Goal: Task Accomplishment & Management: Use online tool/utility

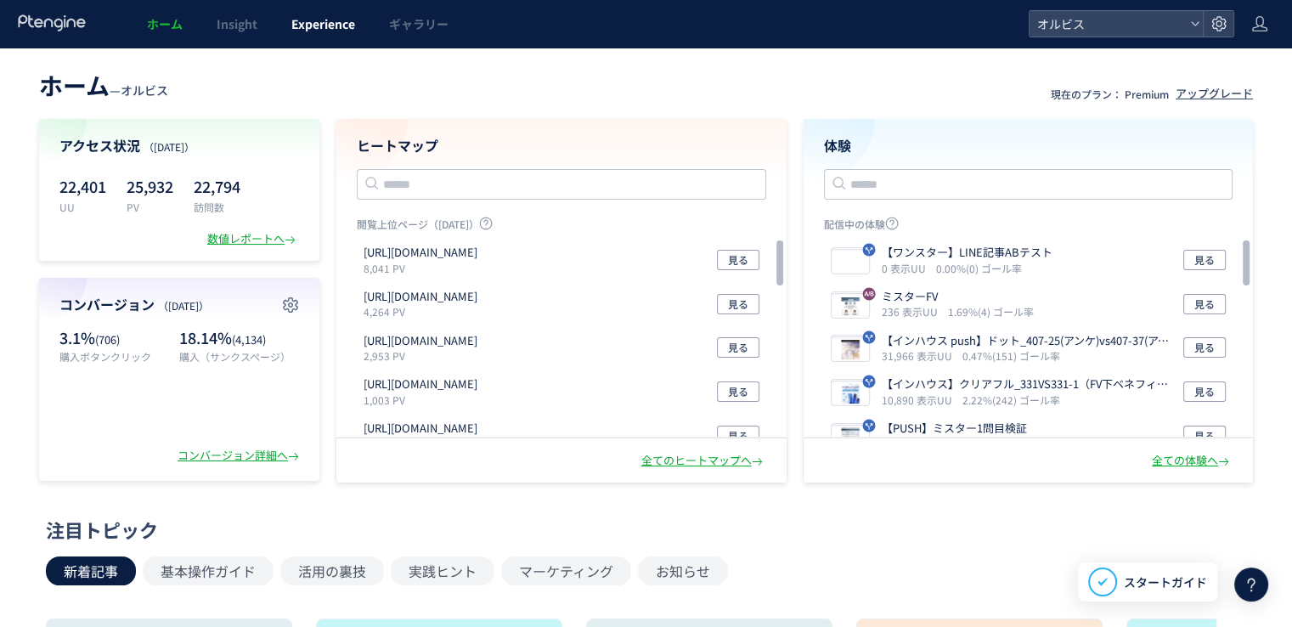
click at [308, 31] on span "Experience" at bounding box center [323, 23] width 64 height 17
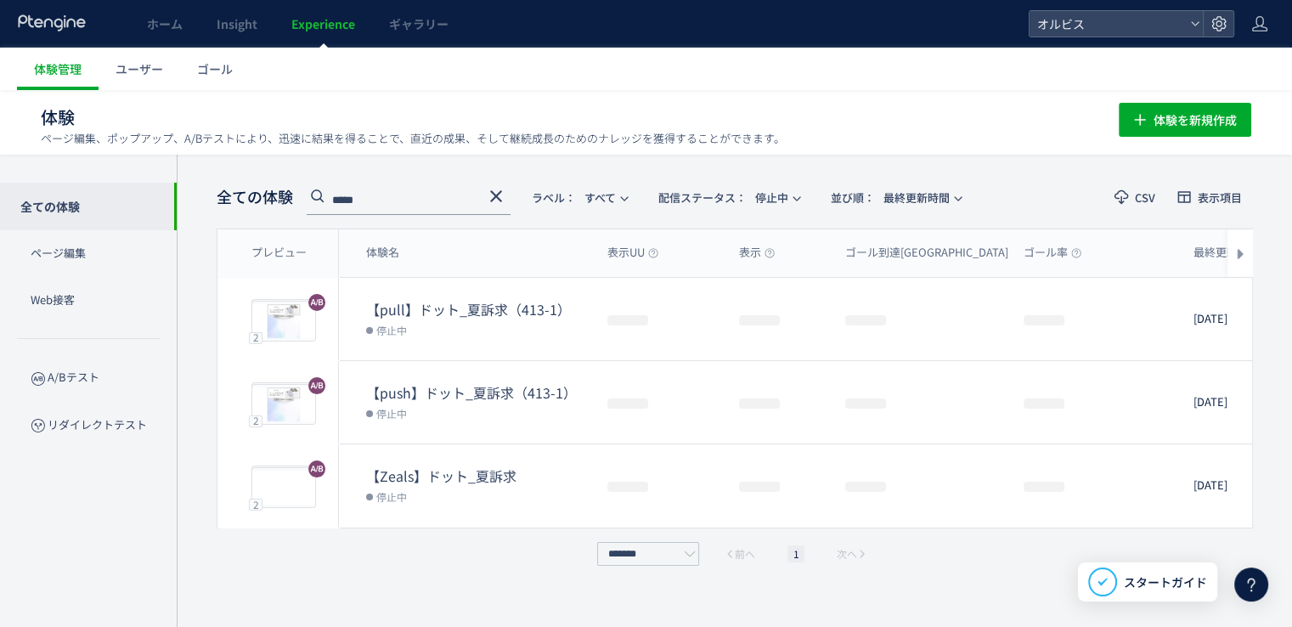
click at [499, 199] on use at bounding box center [496, 196] width 12 height 12
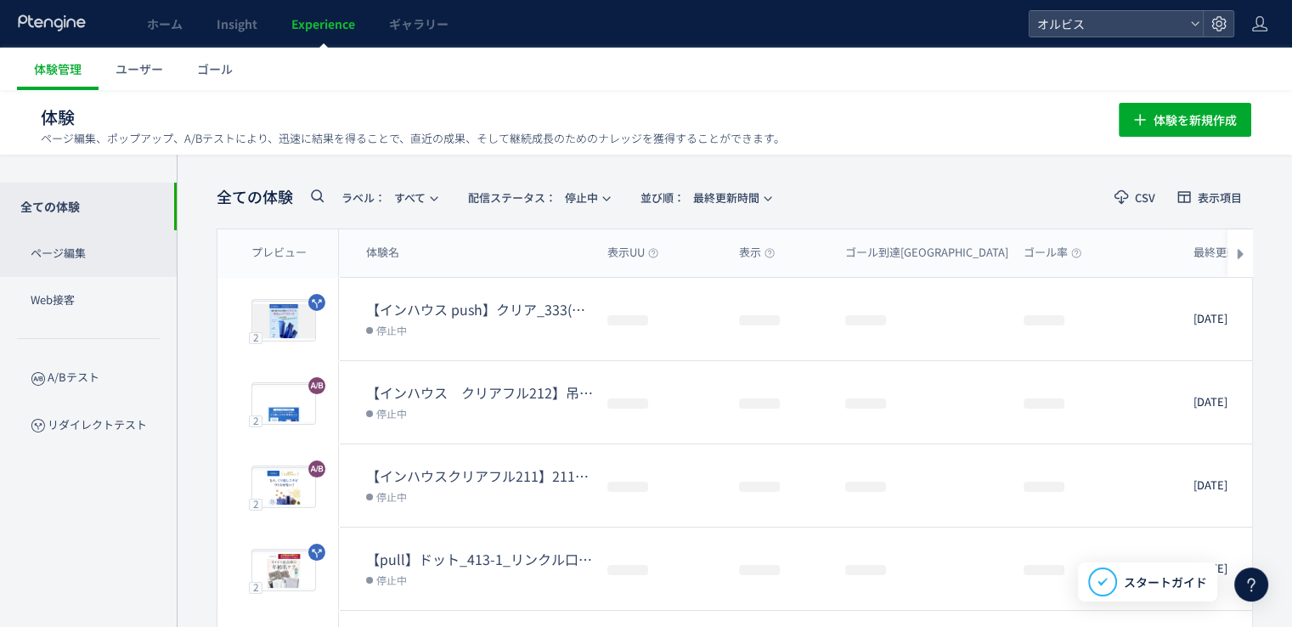
click at [91, 260] on p "ページ編集" at bounding box center [88, 253] width 177 height 47
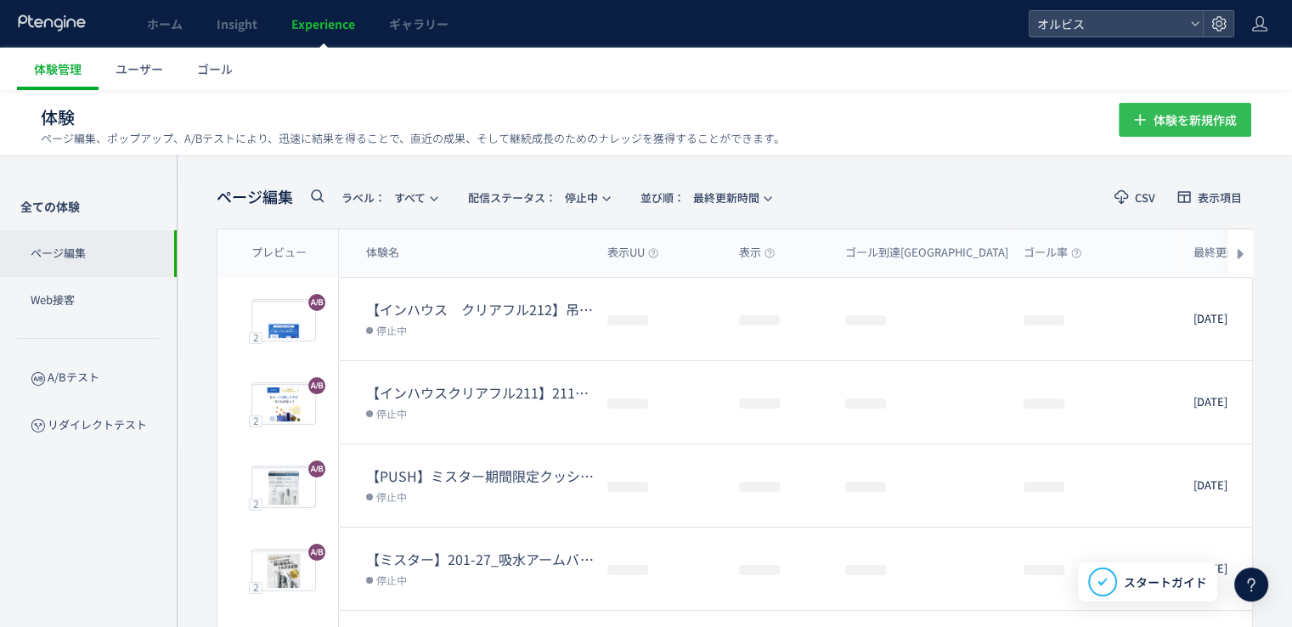
click at [1159, 120] on span "体験を新規作成" at bounding box center [1194, 120] width 83 height 34
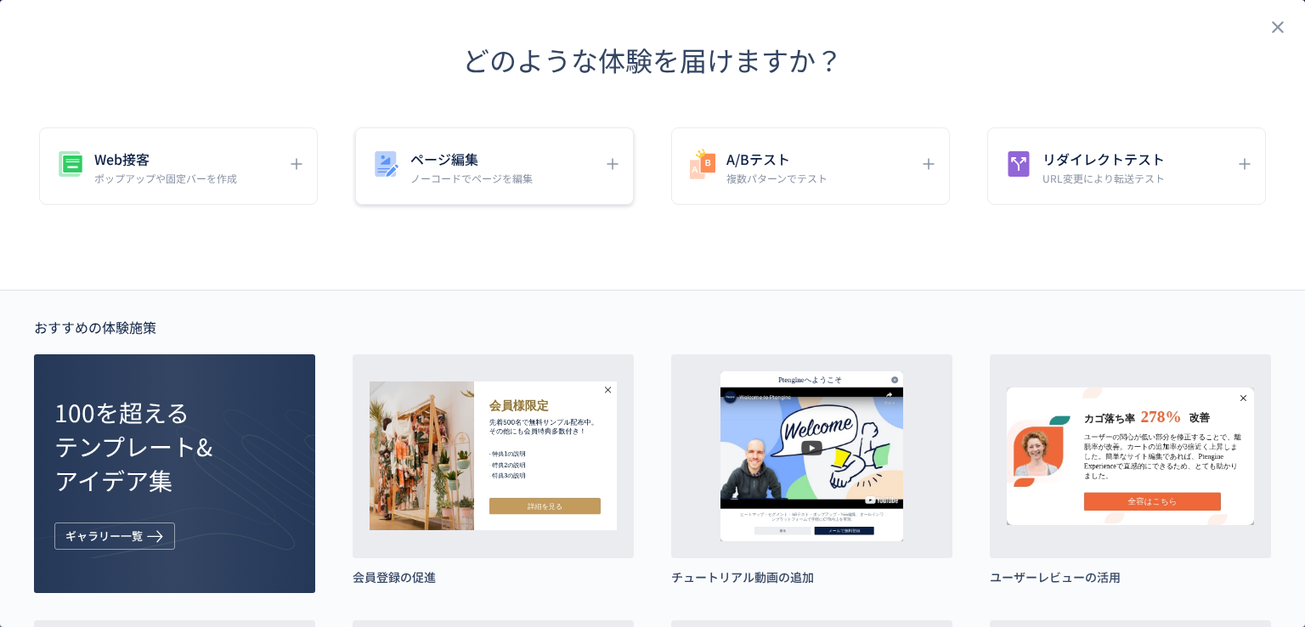
click at [488, 127] on div "ページ編集 ノーコードでページを編集" at bounding box center [494, 165] width 279 height 77
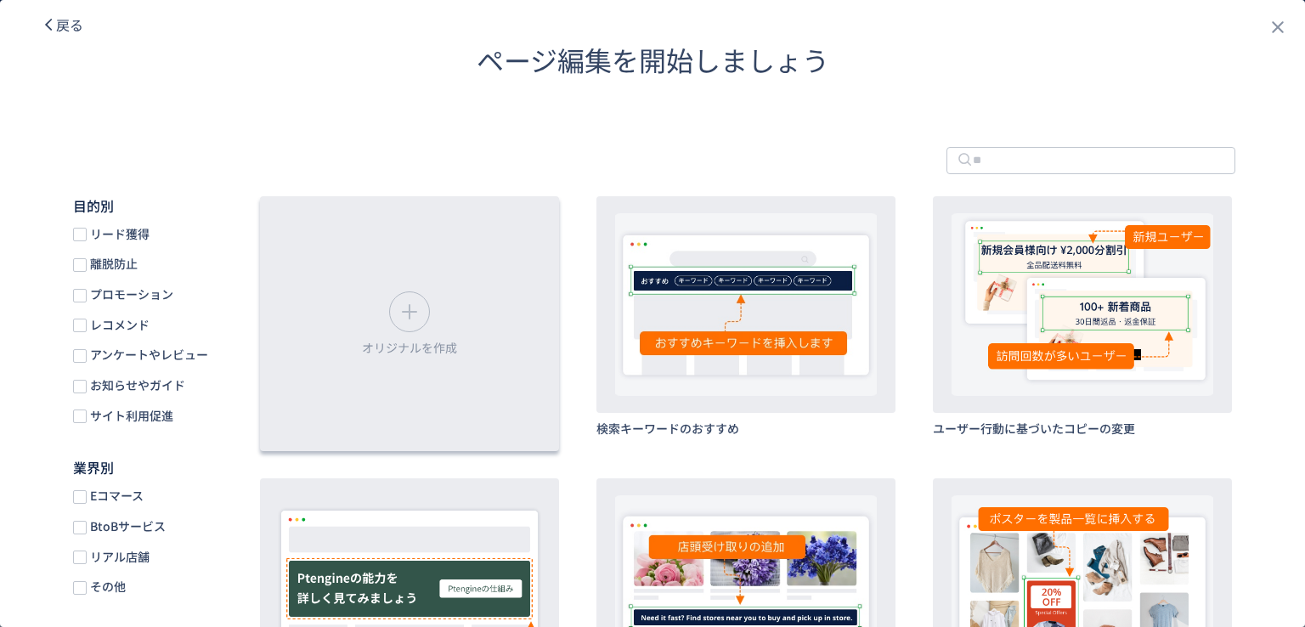
click at [425, 319] on div "dialog" at bounding box center [409, 311] width 41 height 41
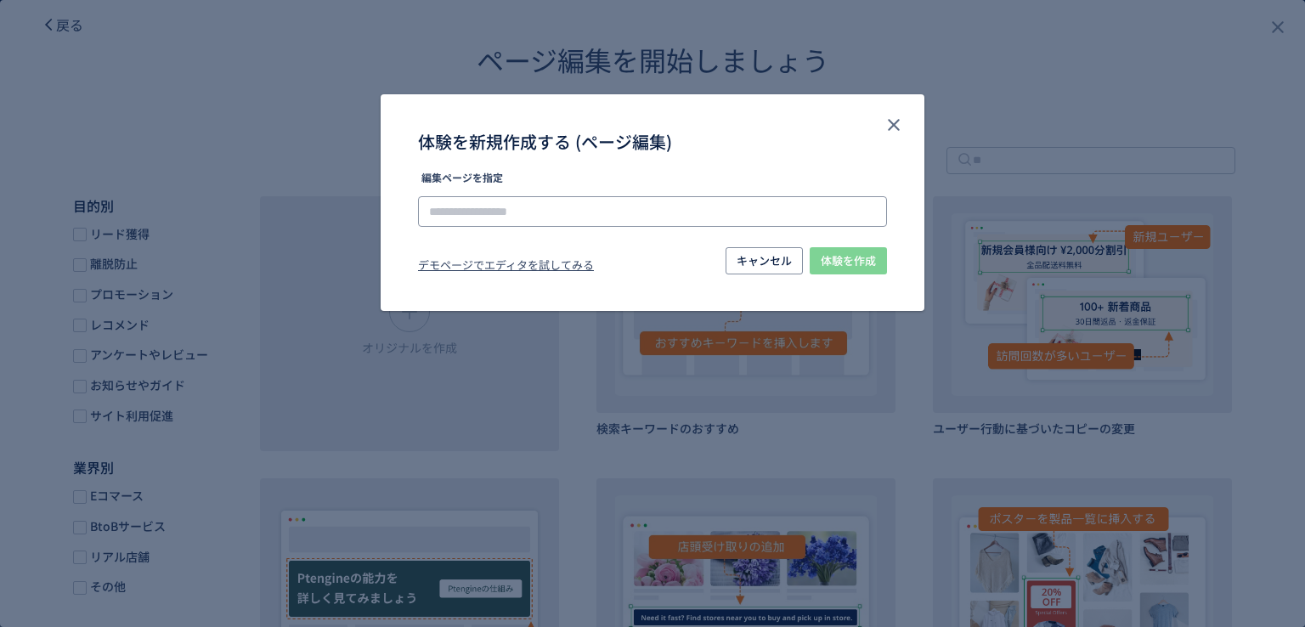
click at [688, 206] on input "体験を新規作成する (ページ編集)" at bounding box center [652, 211] width 469 height 31
paste input "**********"
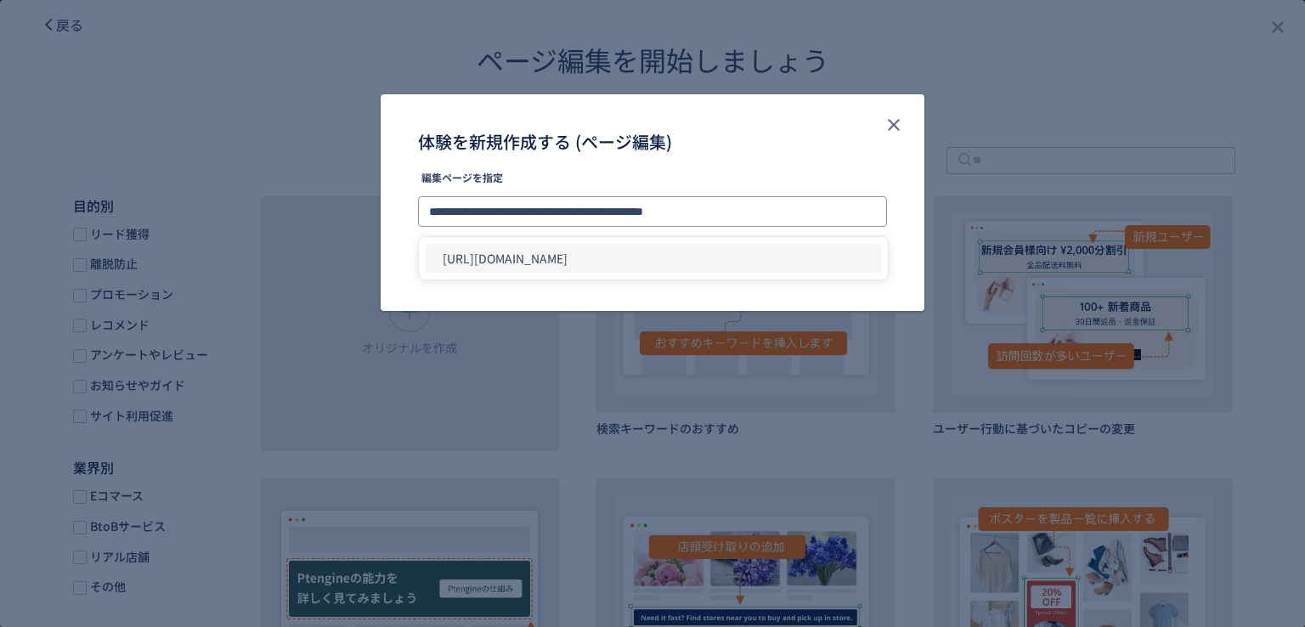
type input "**********"
click at [680, 261] on li "https://pr.orbis.co.jp/cosmetics/cleansingoil/200/" at bounding box center [653, 258] width 455 height 29
click at [834, 264] on span "体験を作成" at bounding box center [847, 260] width 55 height 27
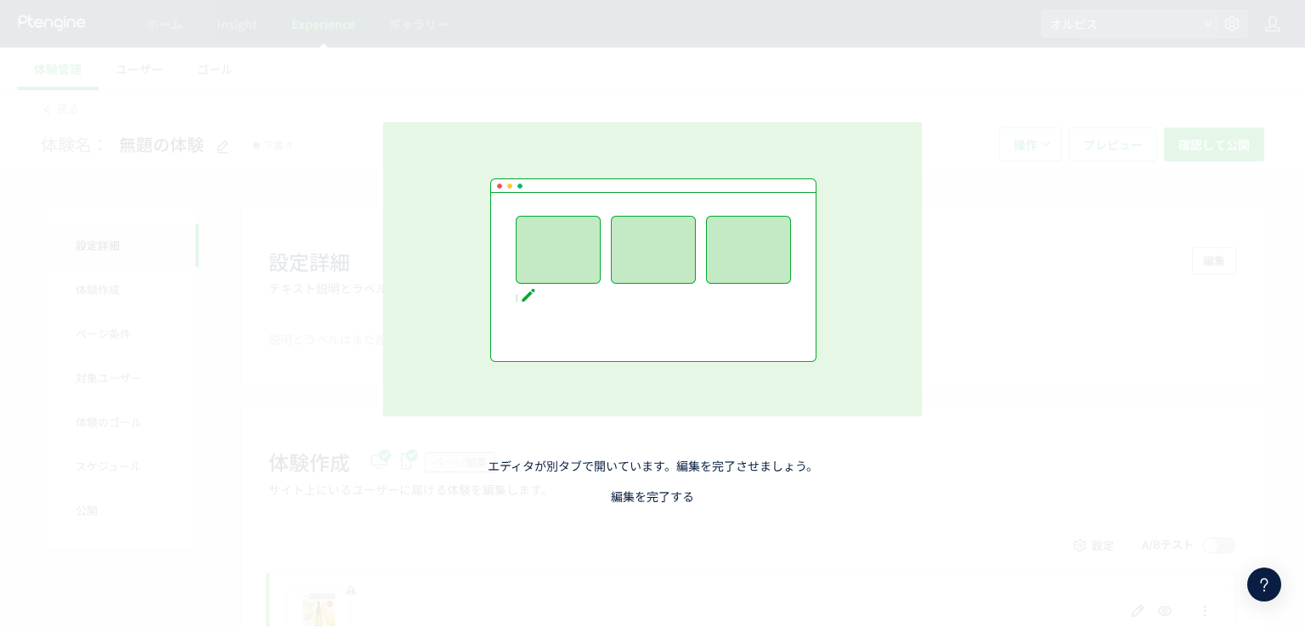
click at [651, 493] on link "編集を完了する" at bounding box center [652, 496] width 83 height 17
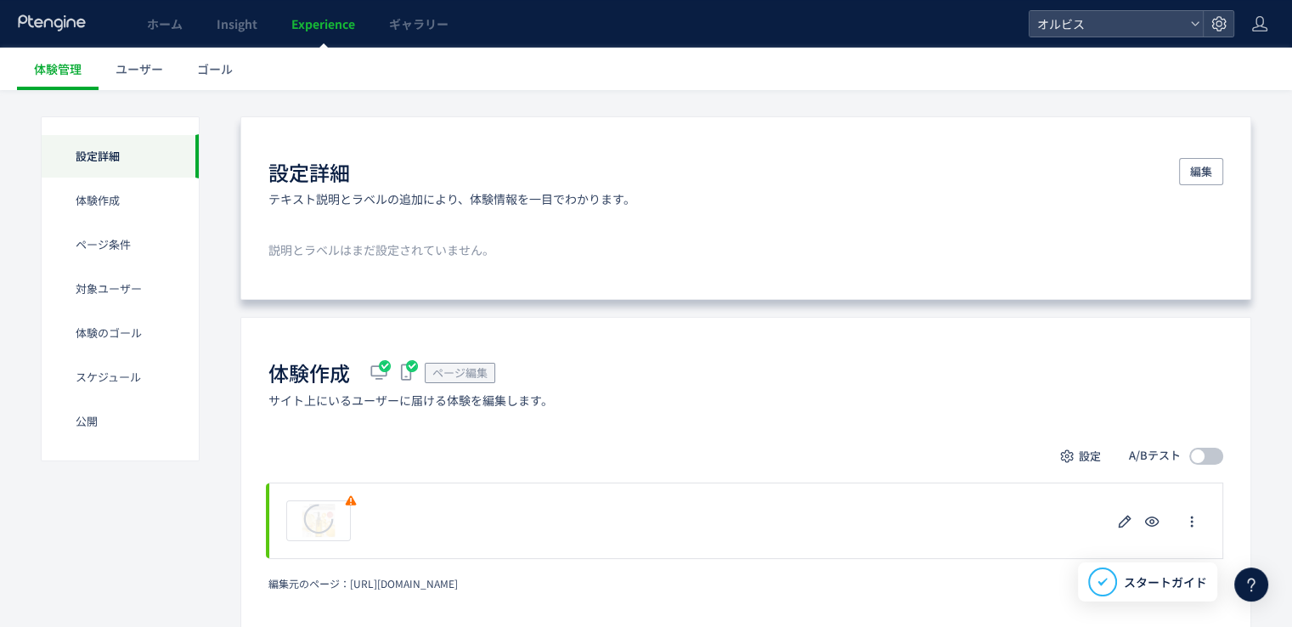
scroll to position [170, 0]
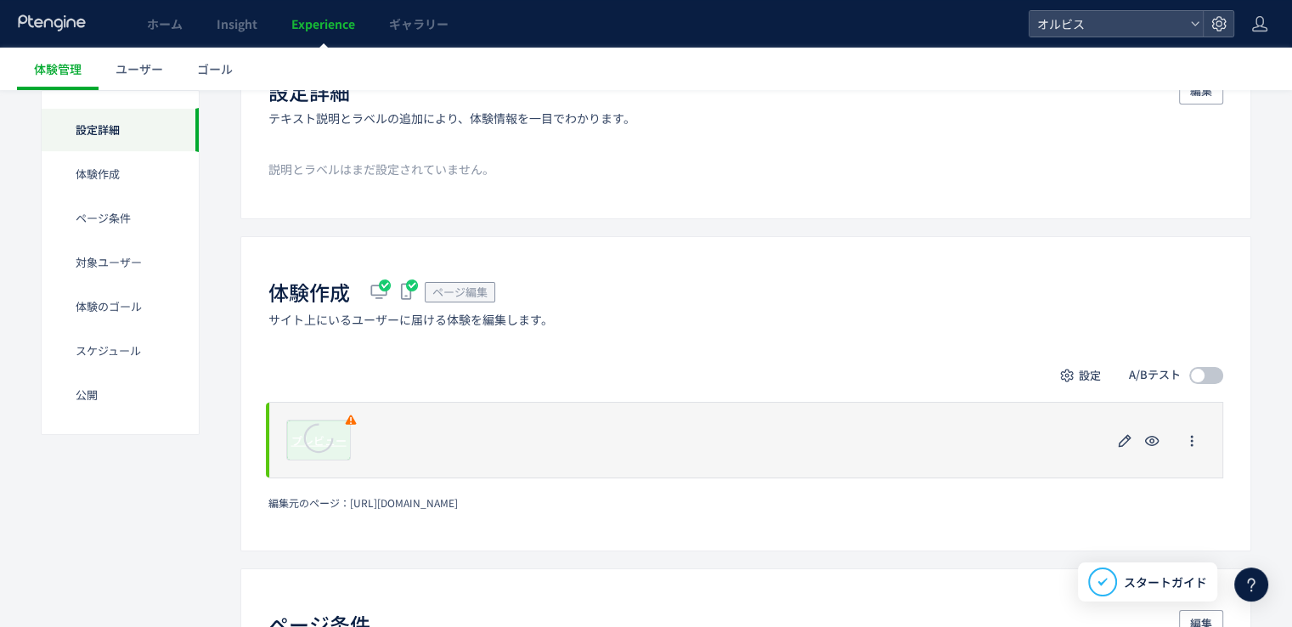
click at [323, 439] on icon at bounding box center [318, 437] width 53 height 53
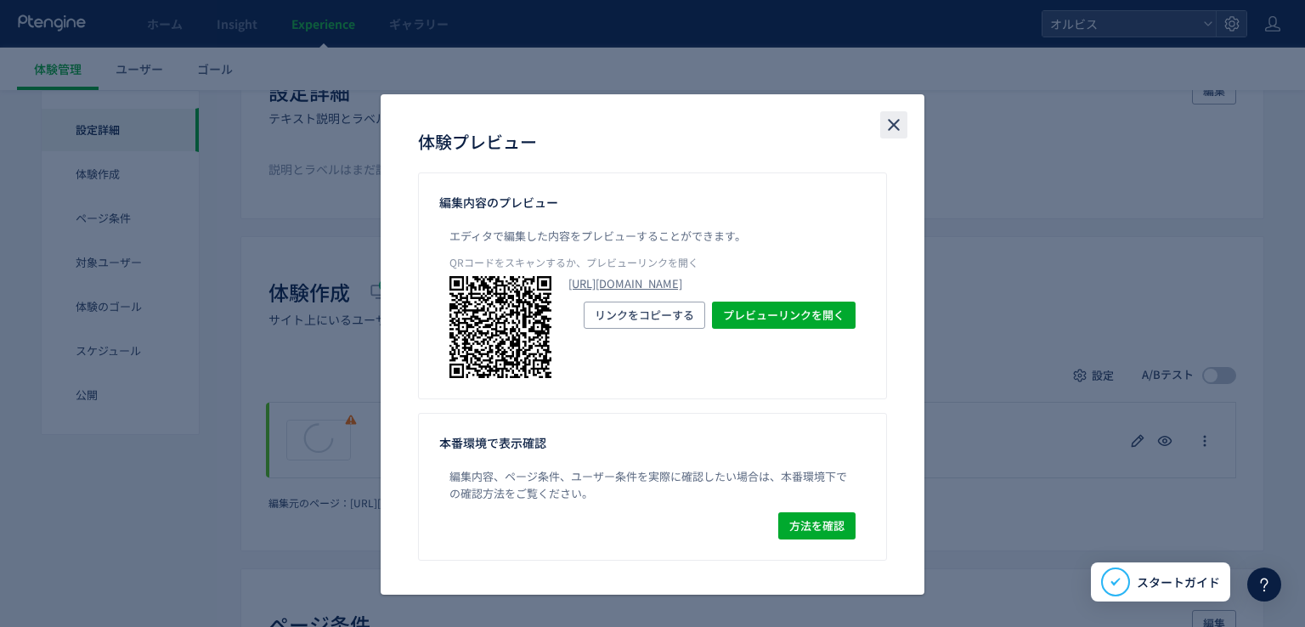
click at [883, 120] on icon "close" at bounding box center [893, 125] width 20 height 20
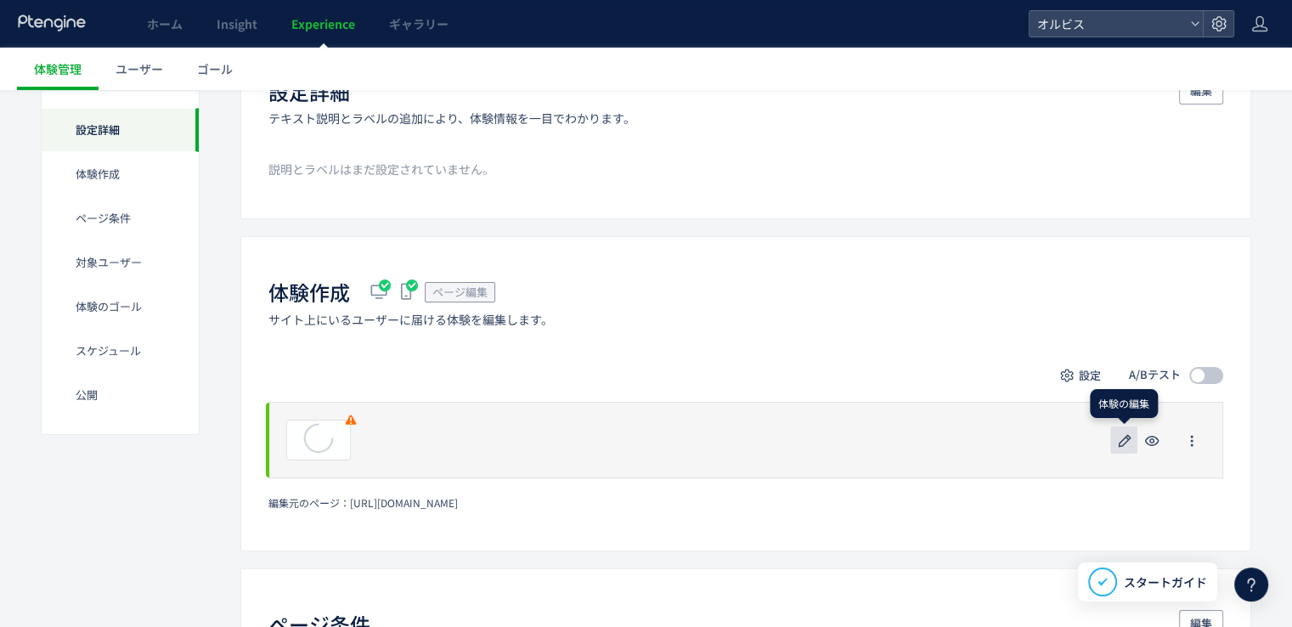
click at [1112, 436] on button "button" at bounding box center [1123, 439] width 27 height 27
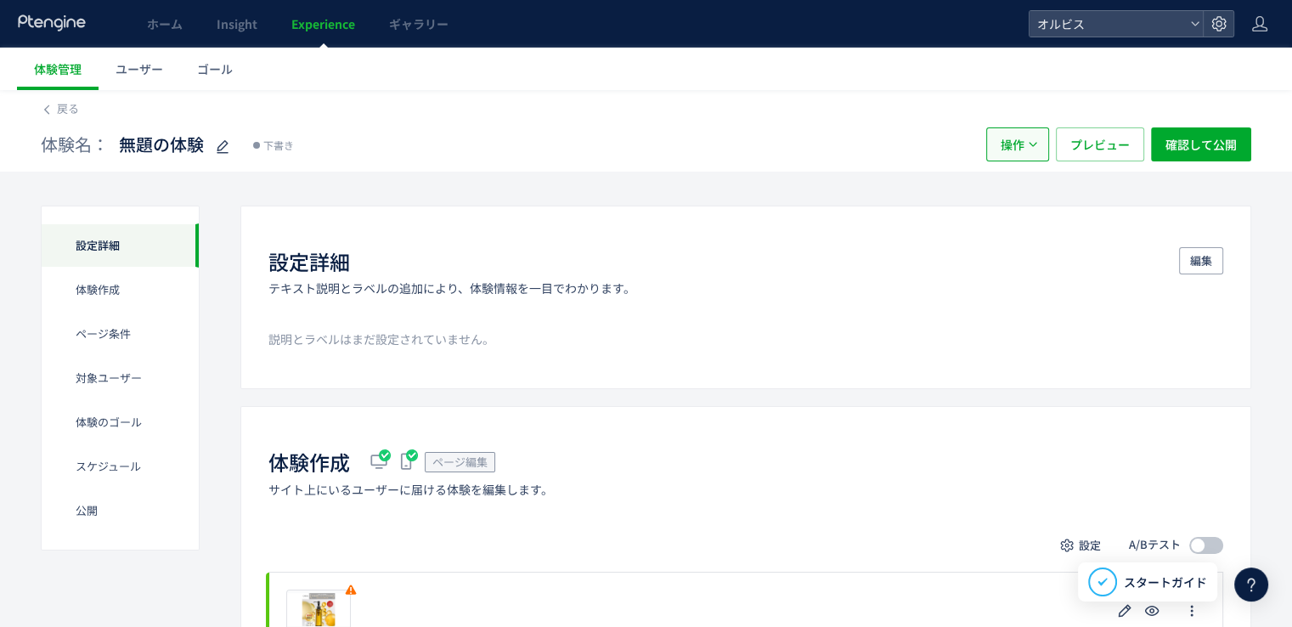
click at [1049, 149] on button "操作" at bounding box center [1017, 144] width 63 height 34
click at [1043, 228] on li "削除" at bounding box center [1019, 226] width 58 height 31
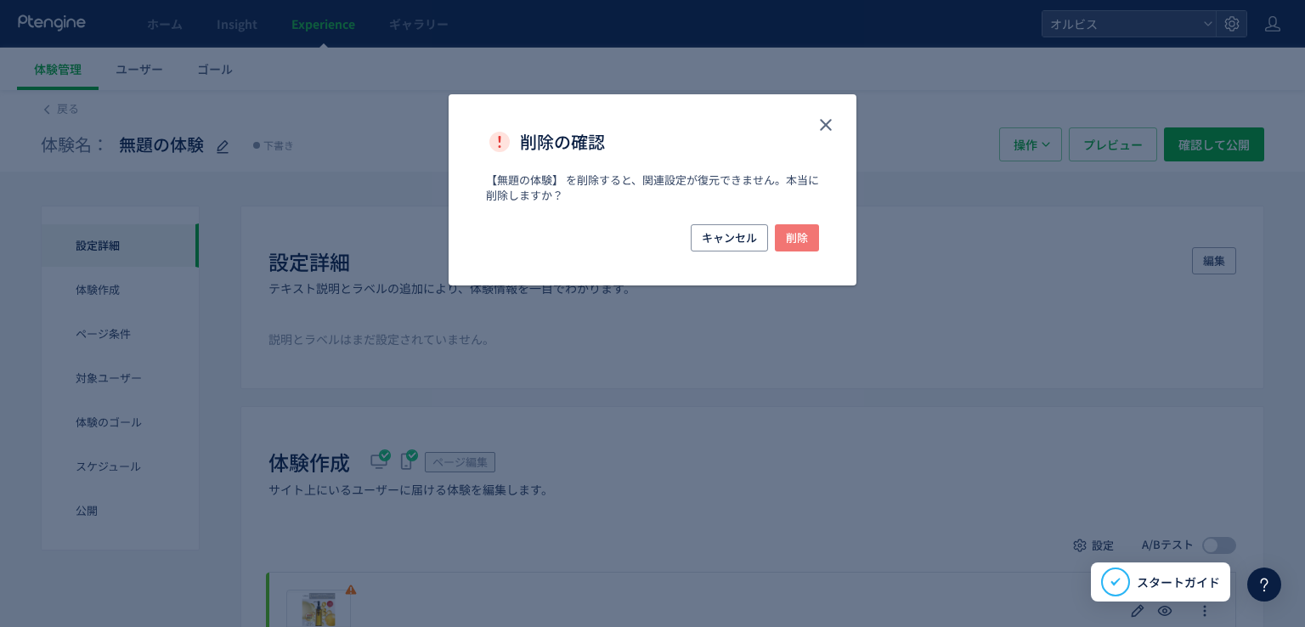
click at [788, 246] on span "削除" at bounding box center [797, 237] width 22 height 27
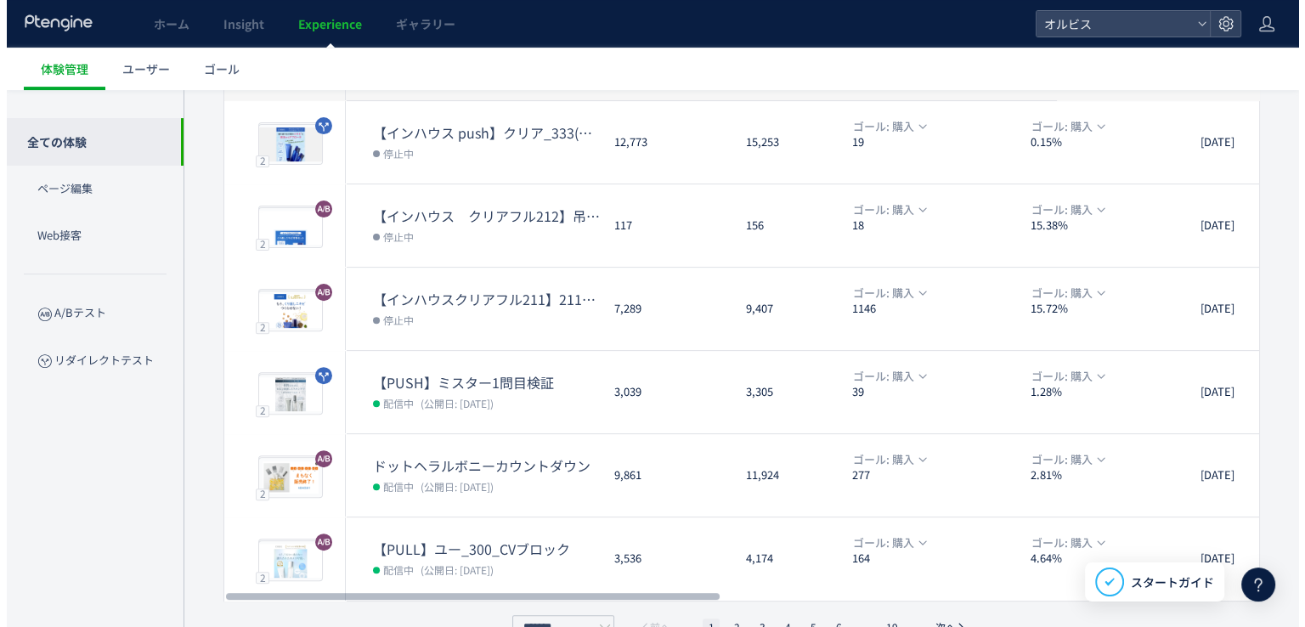
scroll to position [545, 0]
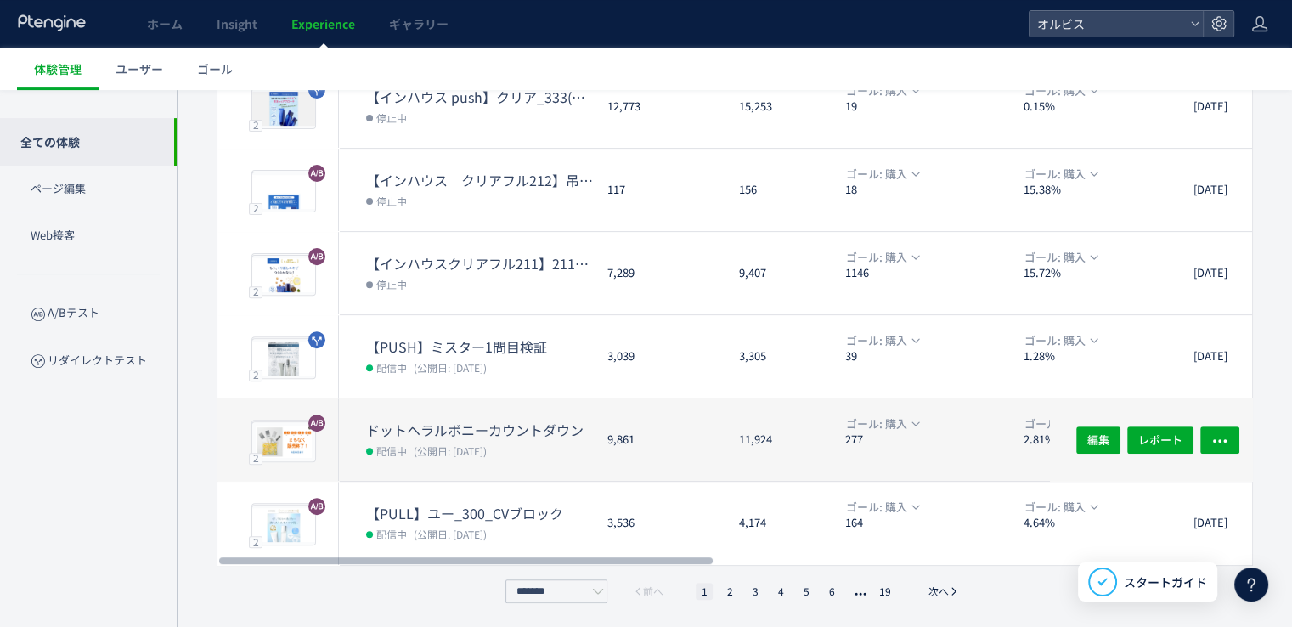
click at [488, 414] on div "ドットヘラルボニーカウントダウン 配信中 (公開日: 2025/09/19)" at bounding box center [466, 439] width 255 height 82
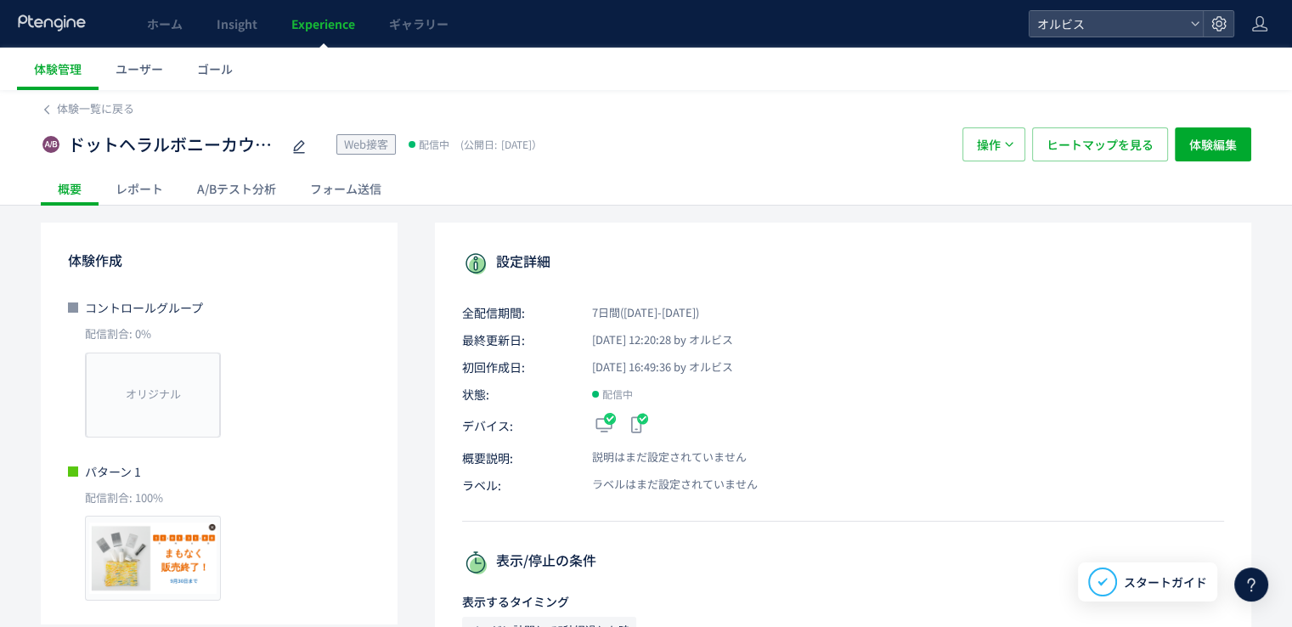
click at [260, 200] on div "A/Bテスト分析" at bounding box center [236, 189] width 113 height 34
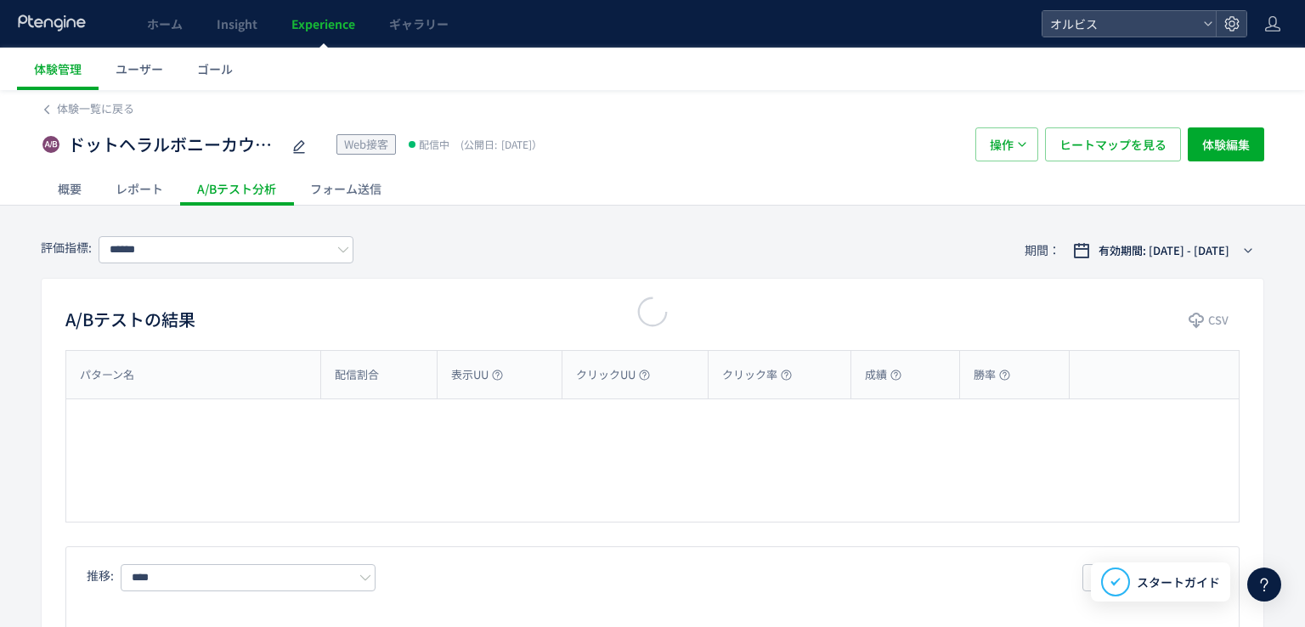
type input "**"
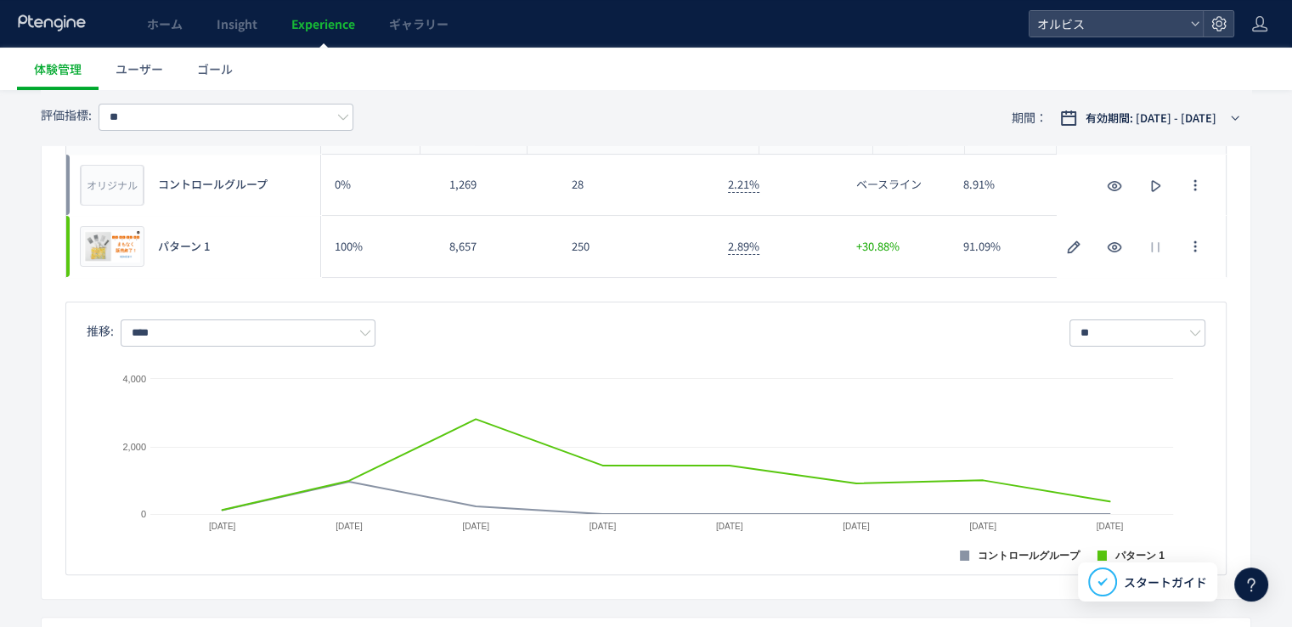
scroll to position [255, 0]
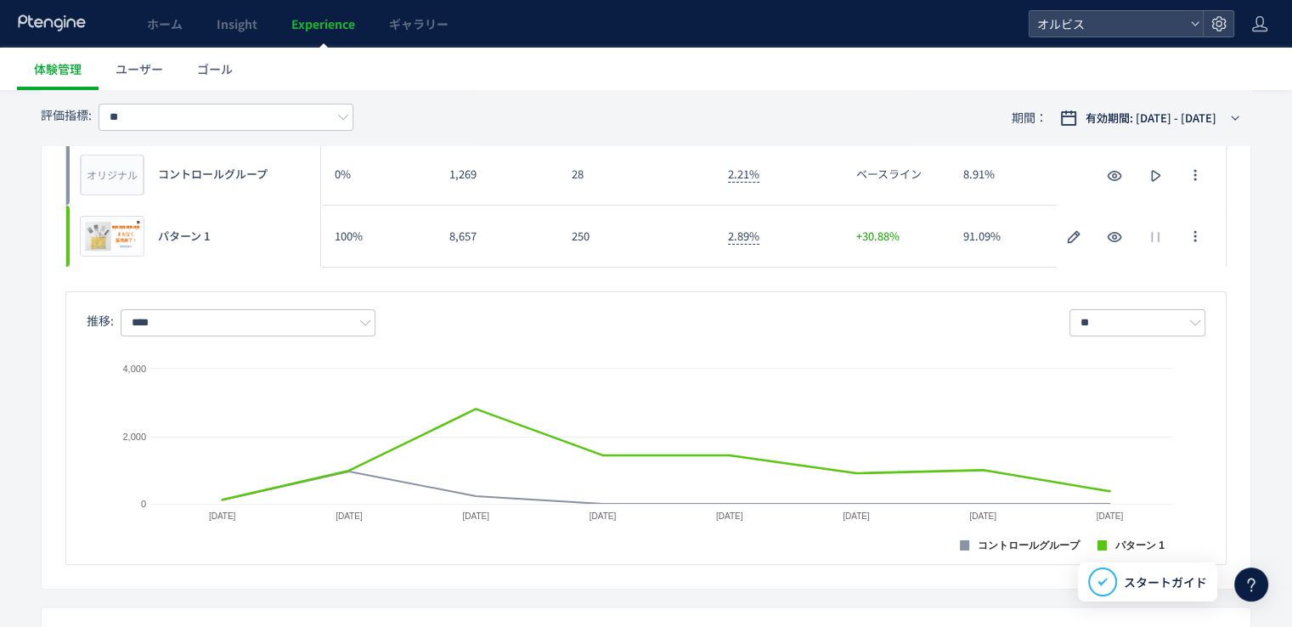
click at [285, 336] on div "Created with Highcharts 9.1.2 コントロールグループ パターン 1 2025/09/19 2025/09/20 2025/09/2…" at bounding box center [646, 441] width 1119 height 211
click at [282, 328] on input "****" at bounding box center [248, 322] width 255 height 27
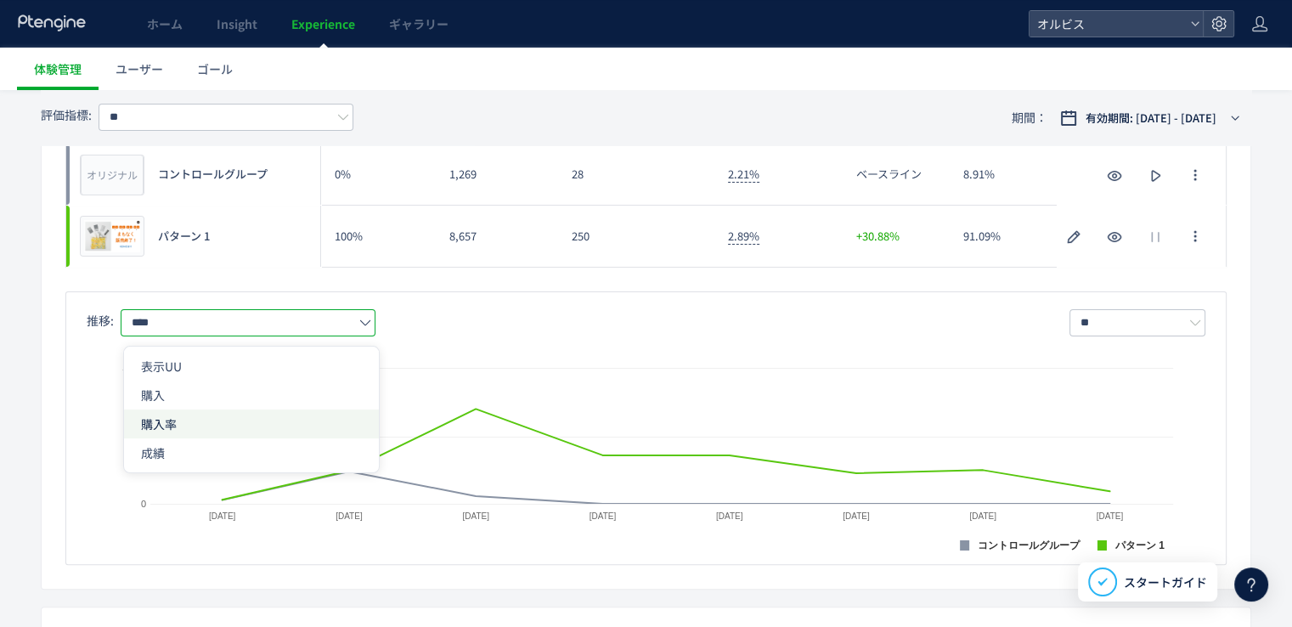
click at [255, 426] on span "購入率" at bounding box center [251, 423] width 221 height 29
type input "***"
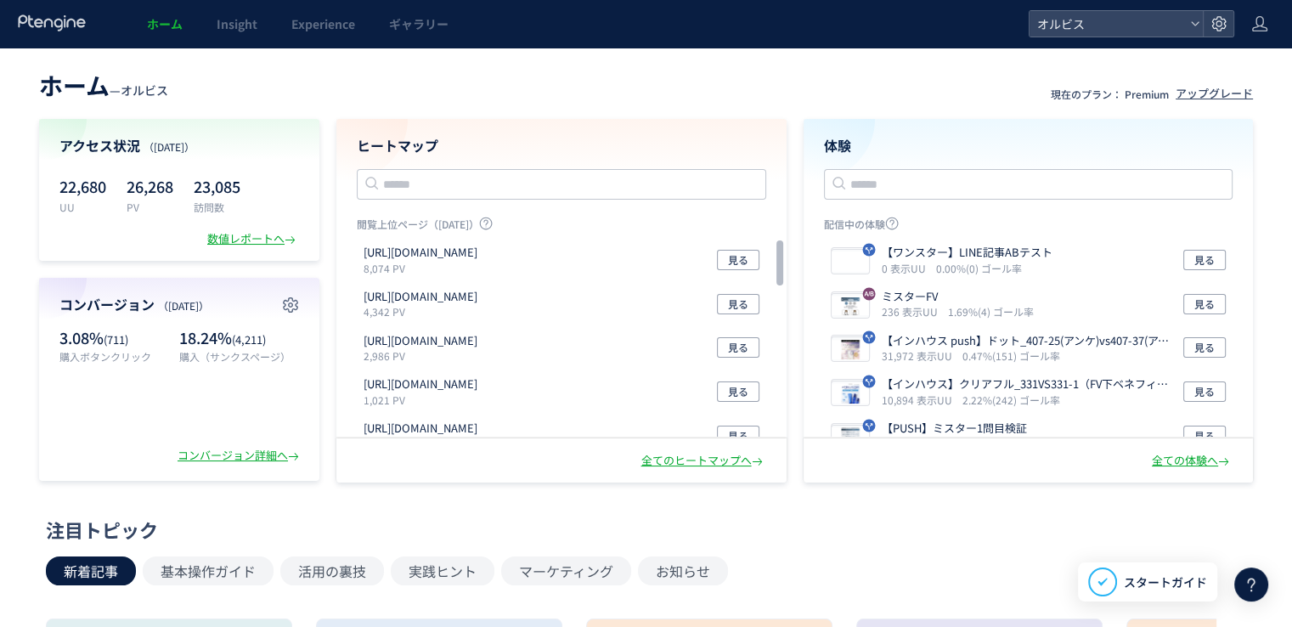
click at [338, 17] on span "Experience" at bounding box center [323, 23] width 64 height 17
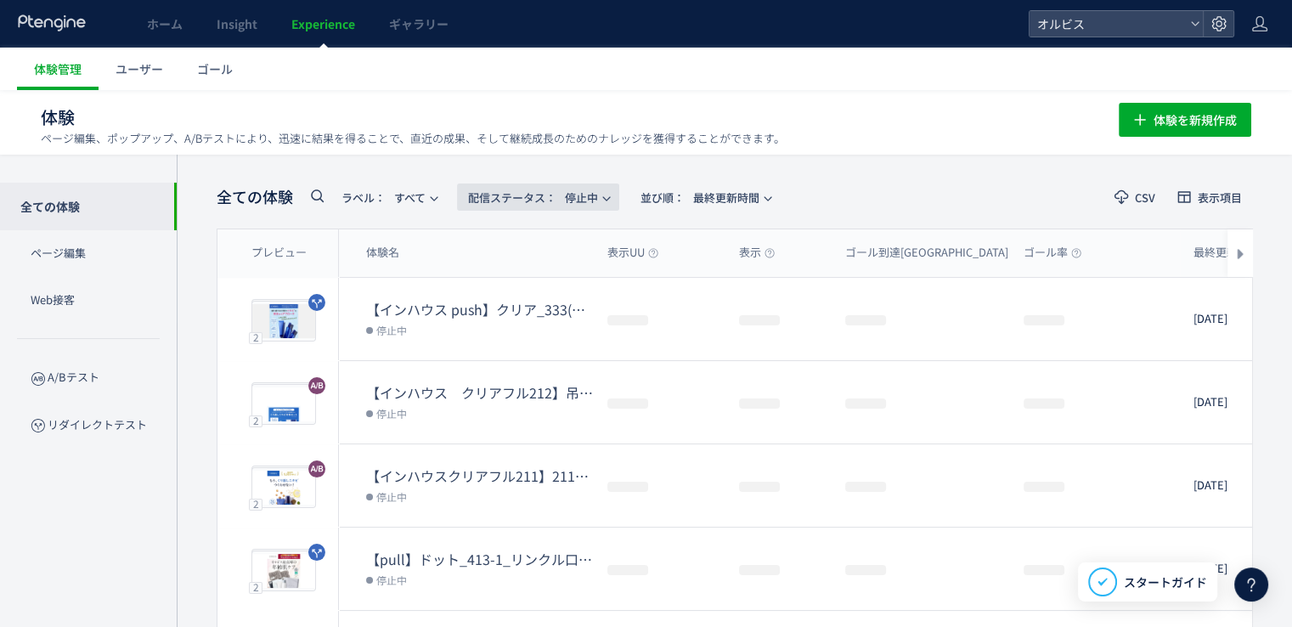
click at [547, 190] on span "配信ステータス​：" at bounding box center [512, 197] width 88 height 16
click at [547, 241] on li "すべて" at bounding box center [542, 244] width 70 height 31
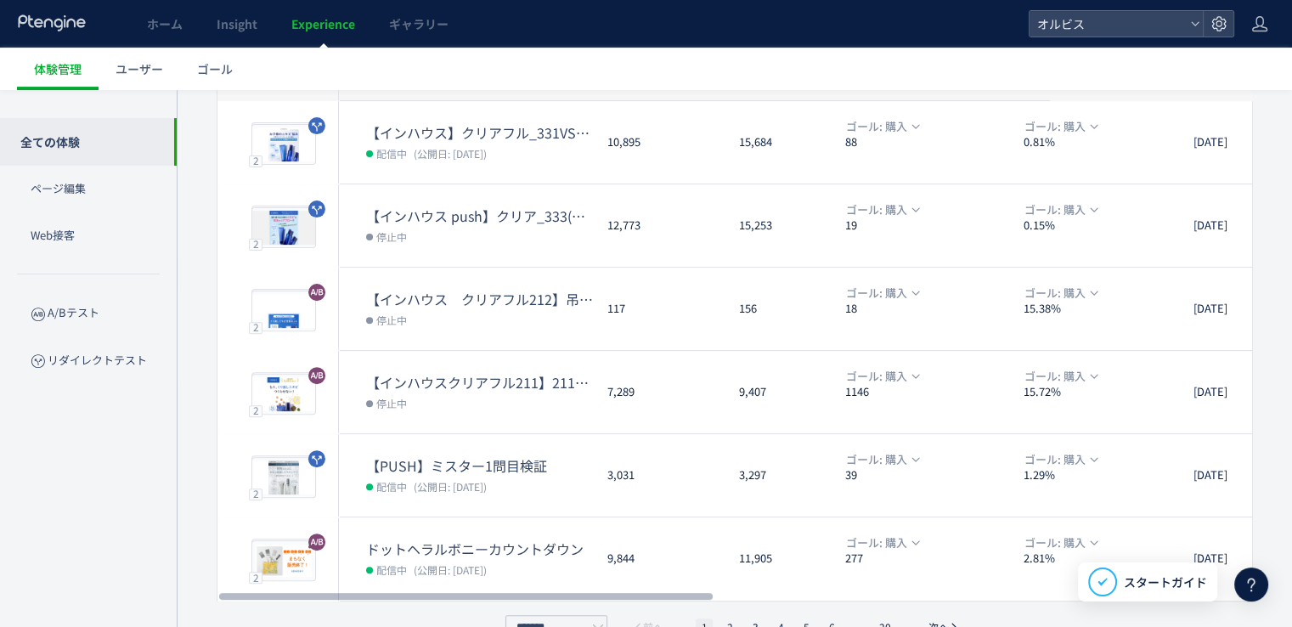
scroll to position [545, 0]
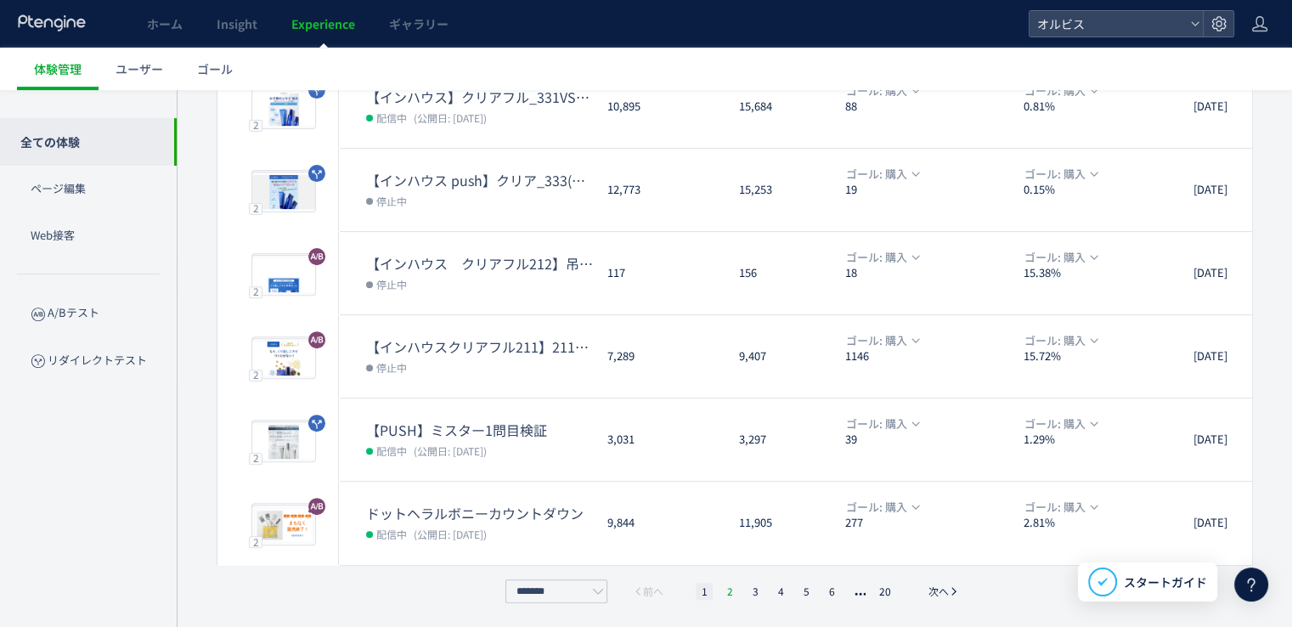
click at [736, 586] on li "2" at bounding box center [729, 591] width 17 height 17
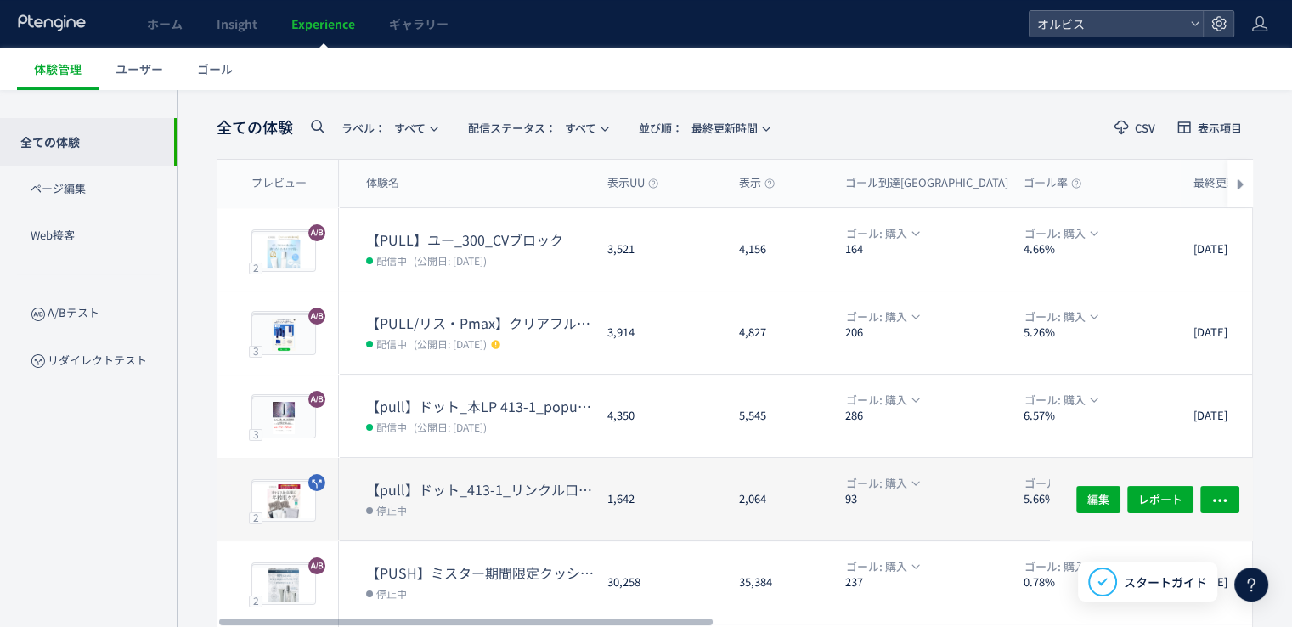
scroll to position [0, 0]
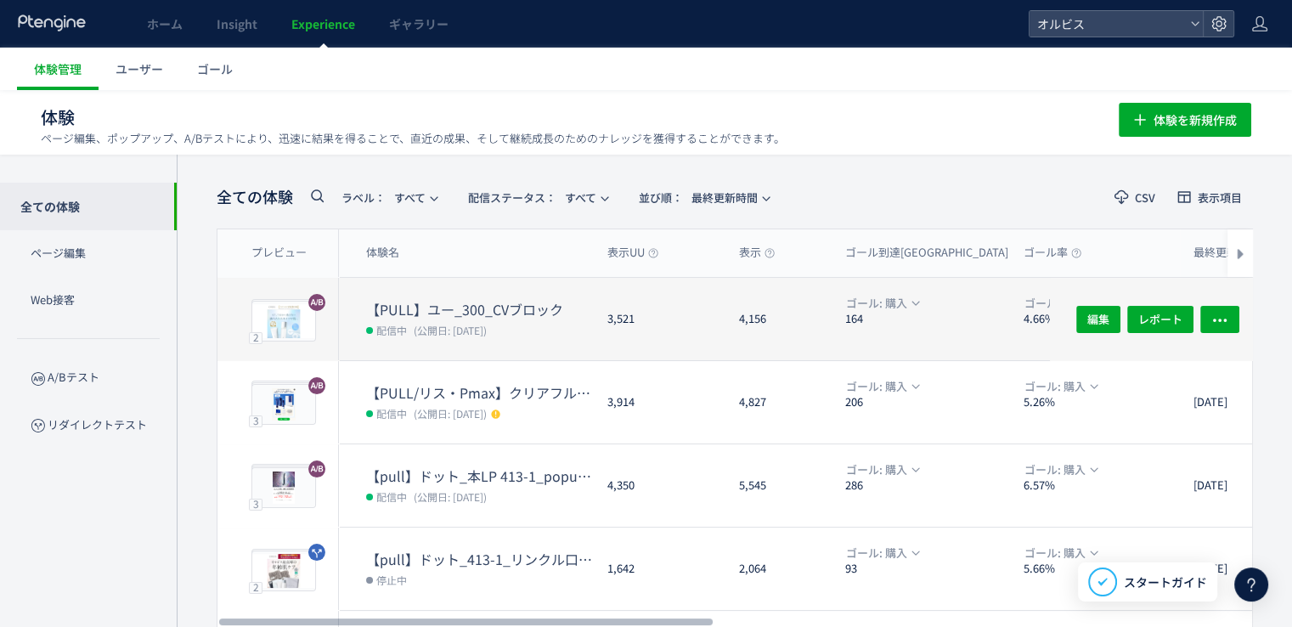
click at [413, 327] on span "配信中" at bounding box center [390, 329] width 48 height 17
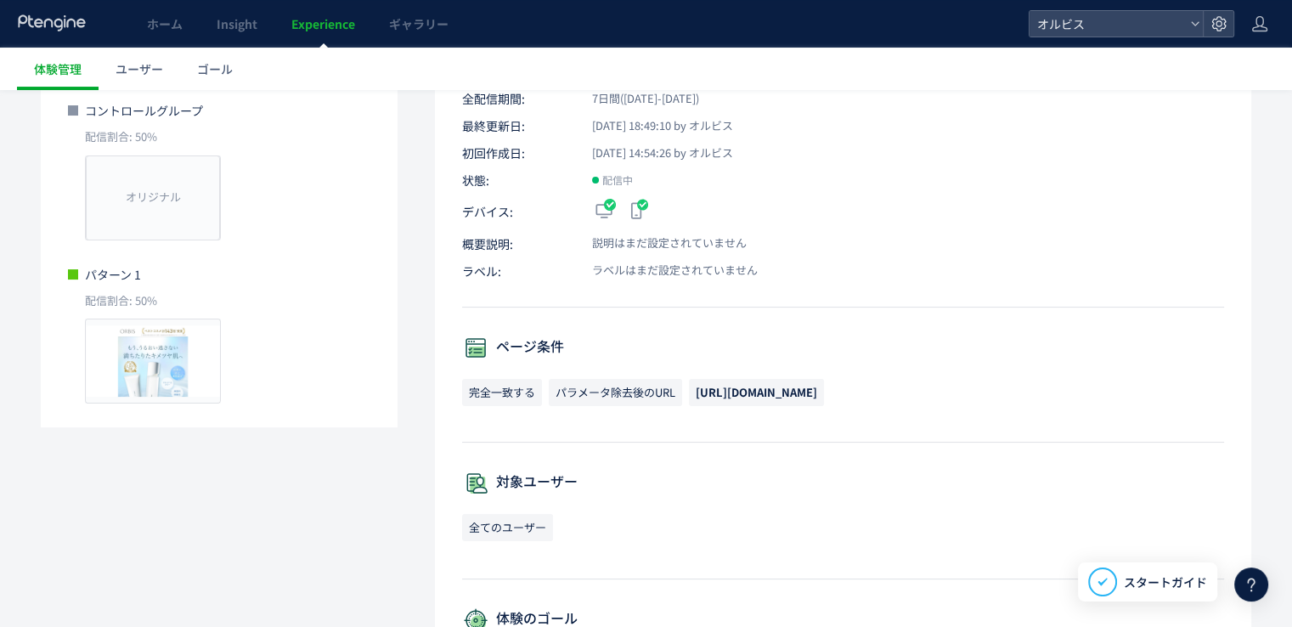
scroll to position [255, 0]
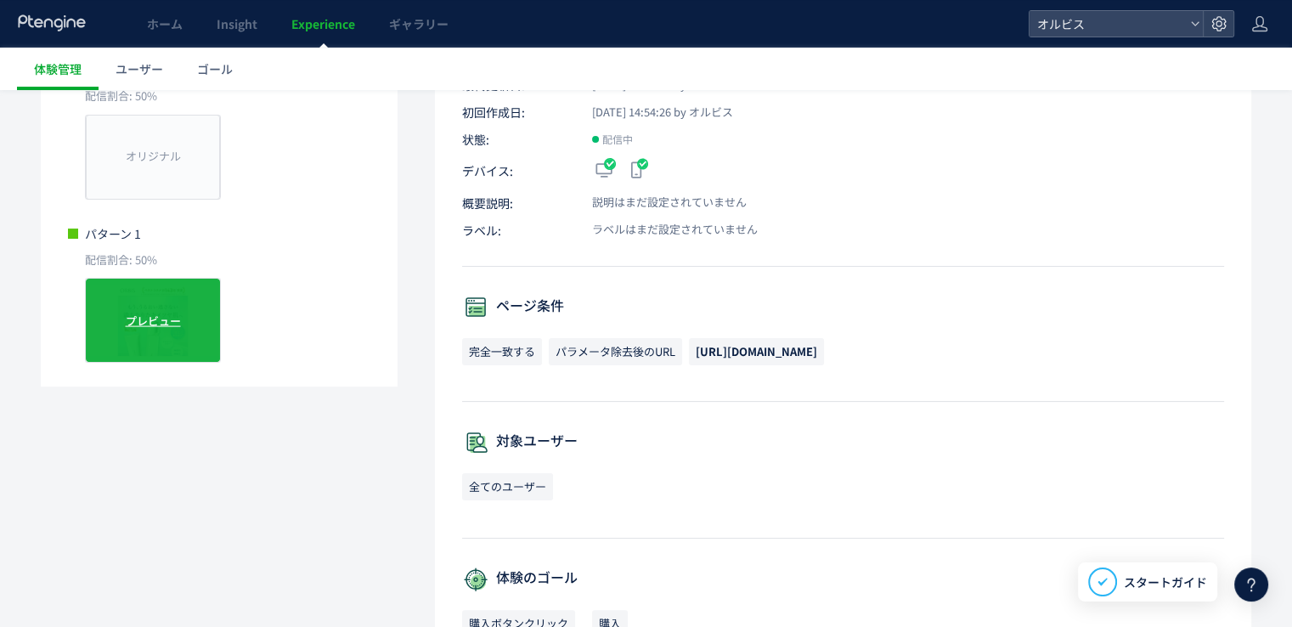
click at [157, 324] on span "プレビュー" at bounding box center [153, 321] width 55 height 16
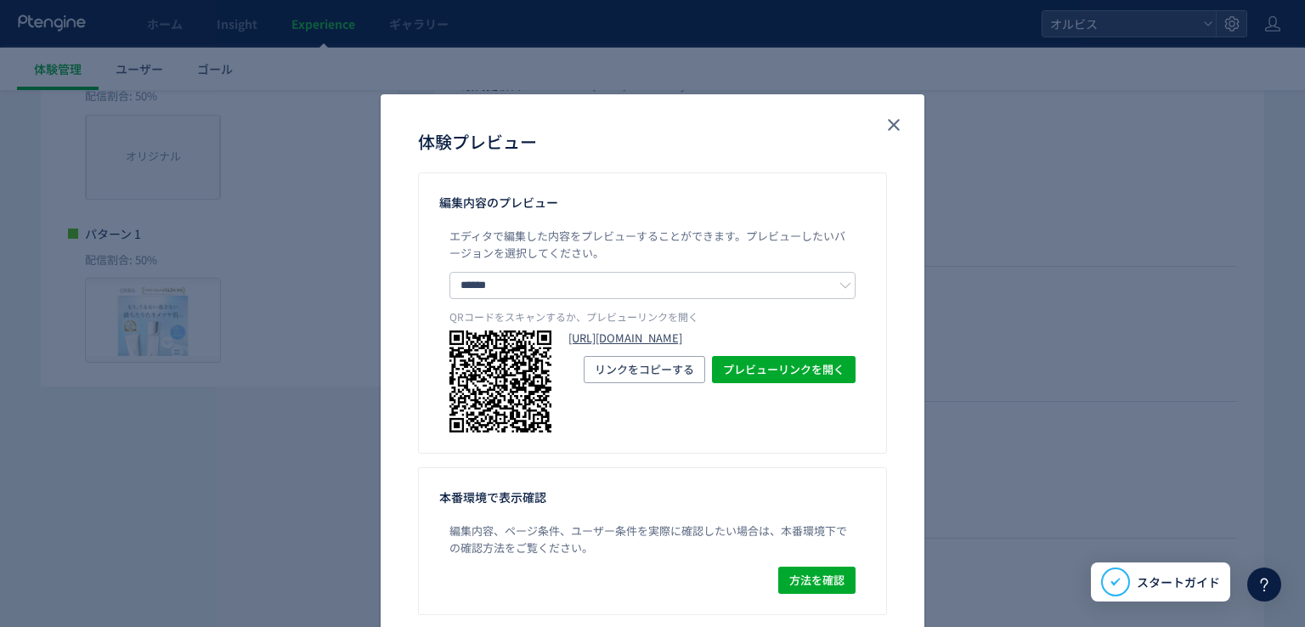
click at [676, 343] on link "[URL][DOMAIN_NAME]" at bounding box center [711, 338] width 287 height 16
click at [894, 115] on icon "close" at bounding box center [893, 125] width 20 height 20
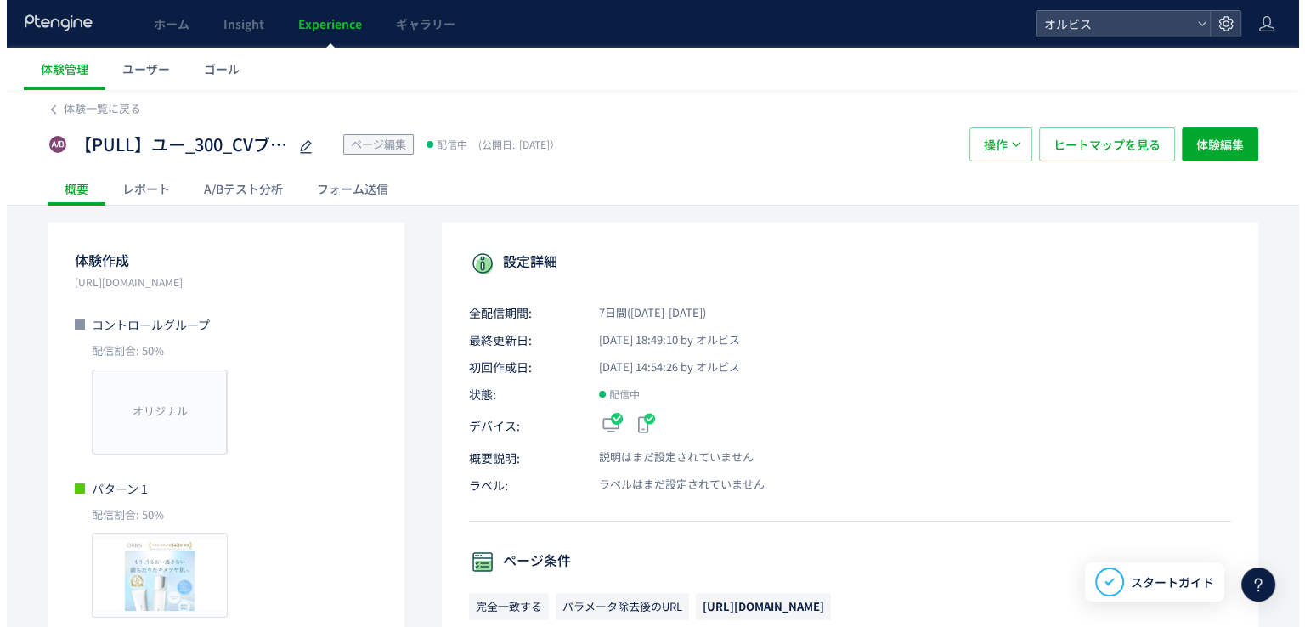
scroll to position [0, 0]
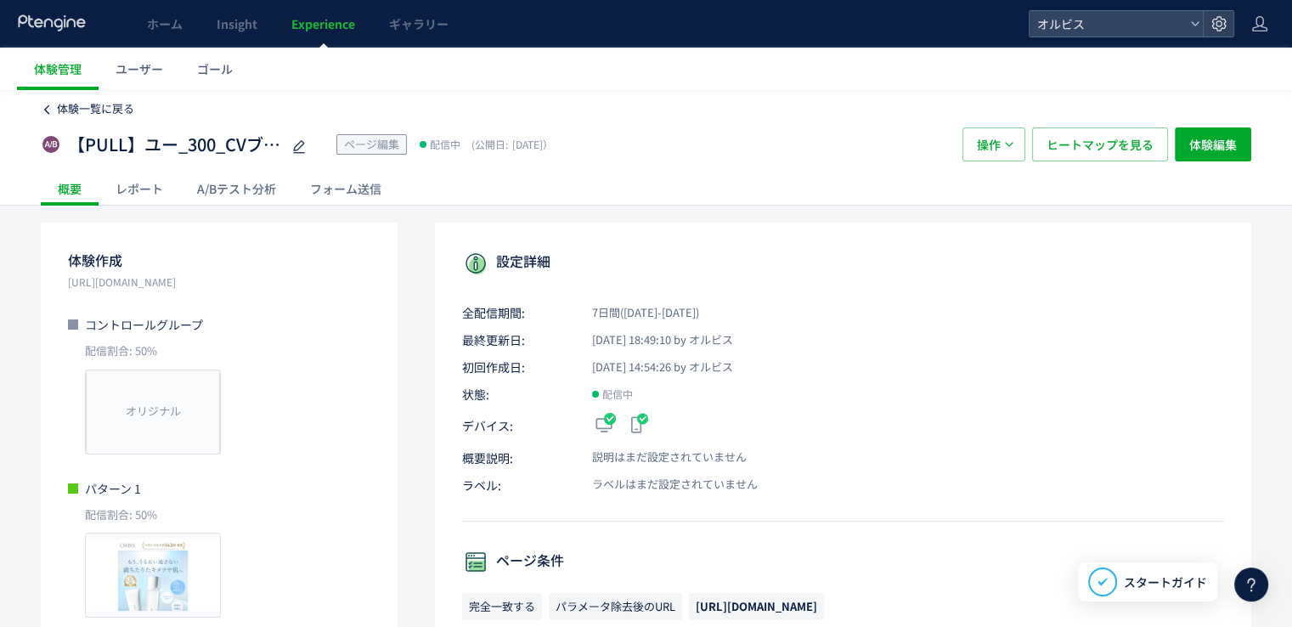
click at [121, 110] on span "体験一覧に戻る" at bounding box center [95, 108] width 77 height 16
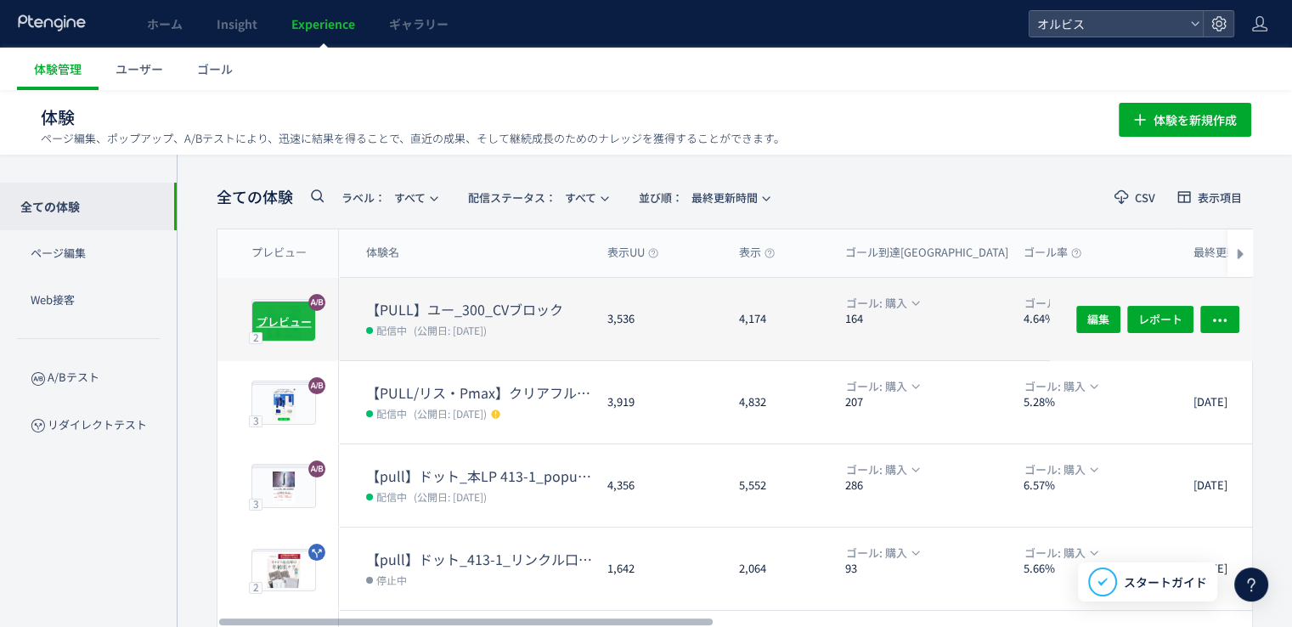
click at [285, 319] on span "プレビュー" at bounding box center [284, 321] width 55 height 16
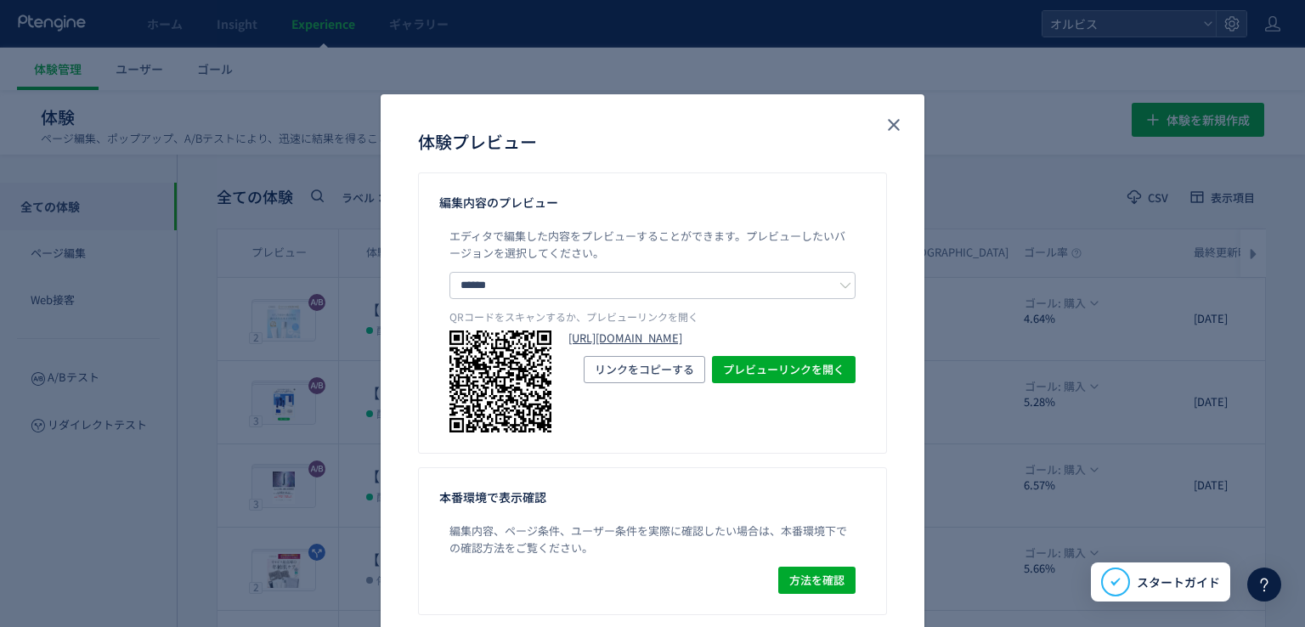
click at [616, 341] on link "[URL][DOMAIN_NAME]" at bounding box center [711, 338] width 287 height 16
